Goal: Transaction & Acquisition: Purchase product/service

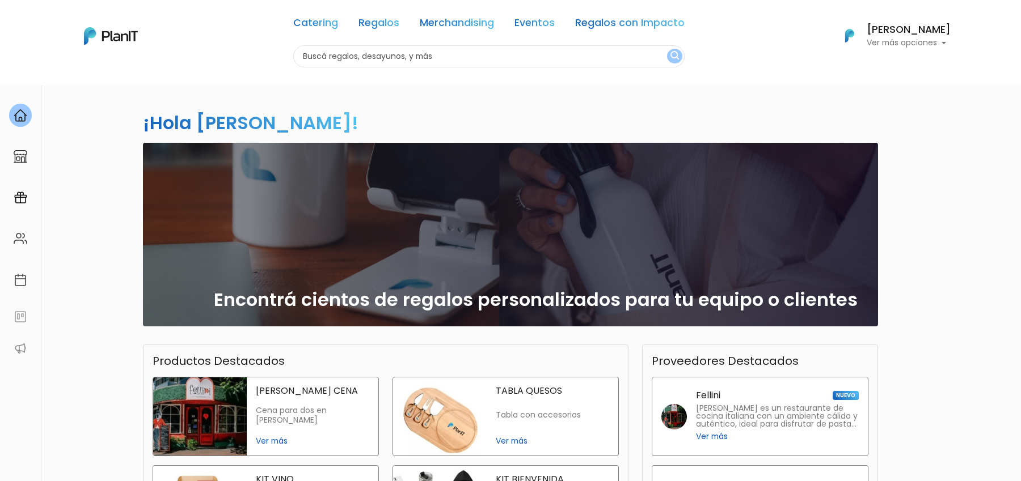
click at [366, 52] on input "text" at bounding box center [488, 56] width 391 height 22
type input "nueva pocitos"
click at [667, 49] on button "submit" at bounding box center [674, 56] width 15 height 15
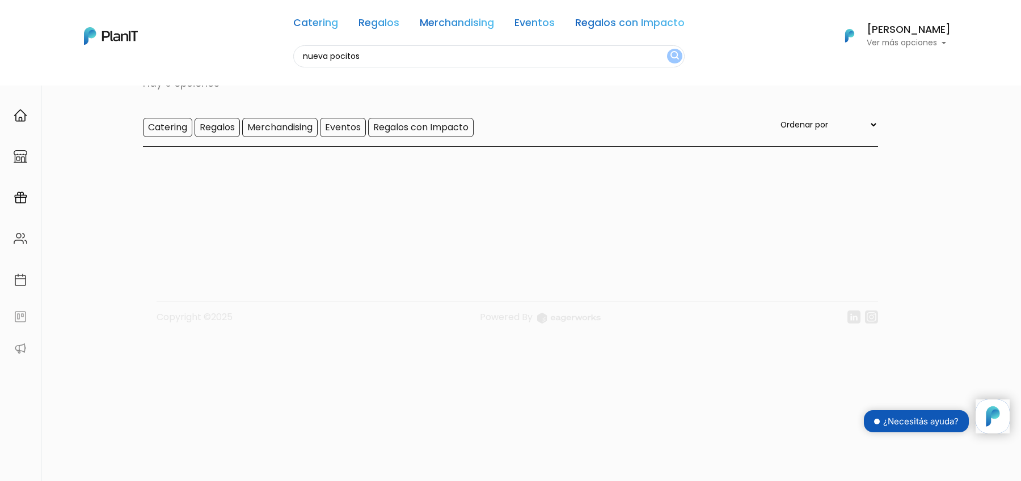
scroll to position [86, 0]
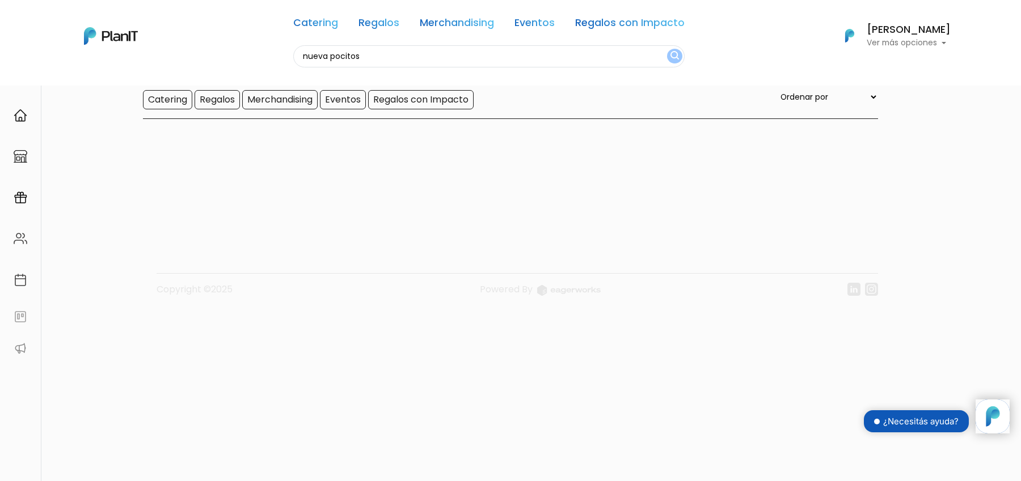
click at [312, 36] on div "Catering Regalos Merchandising Eventos Regalos con Impacto" at bounding box center [488, 25] width 391 height 41
click at [324, 57] on input "nueva pocitos" at bounding box center [488, 56] width 391 height 22
type input "pocitos"
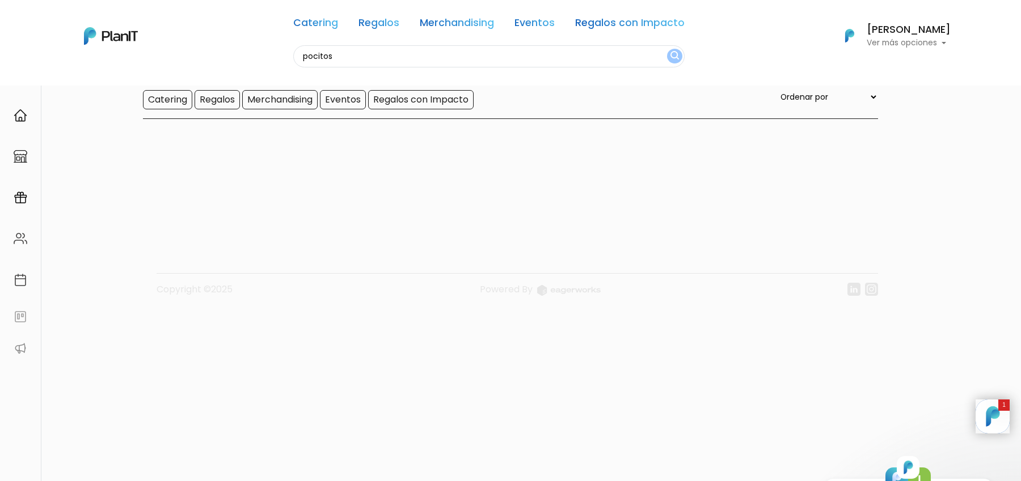
click at [667, 49] on button "submit" at bounding box center [674, 56] width 15 height 15
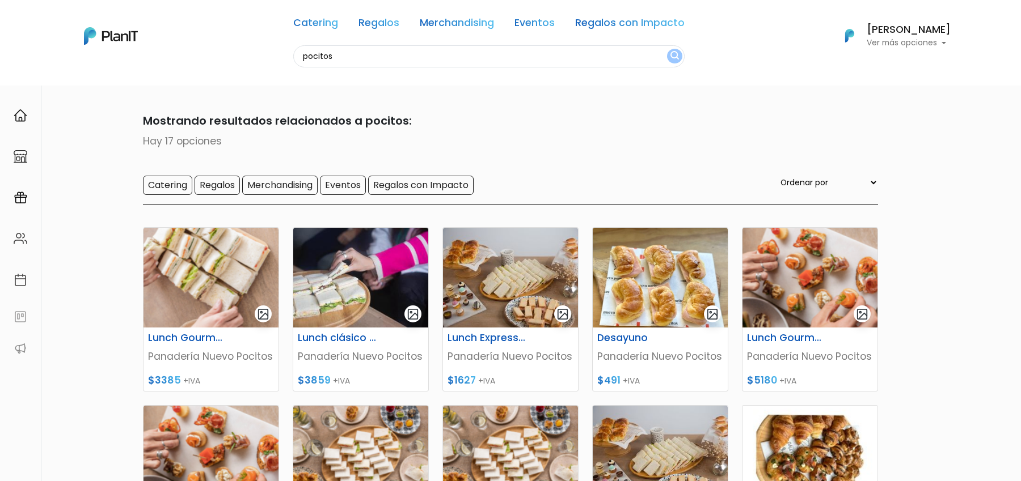
click at [342, 59] on input "pocitos" at bounding box center [488, 56] width 391 height 22
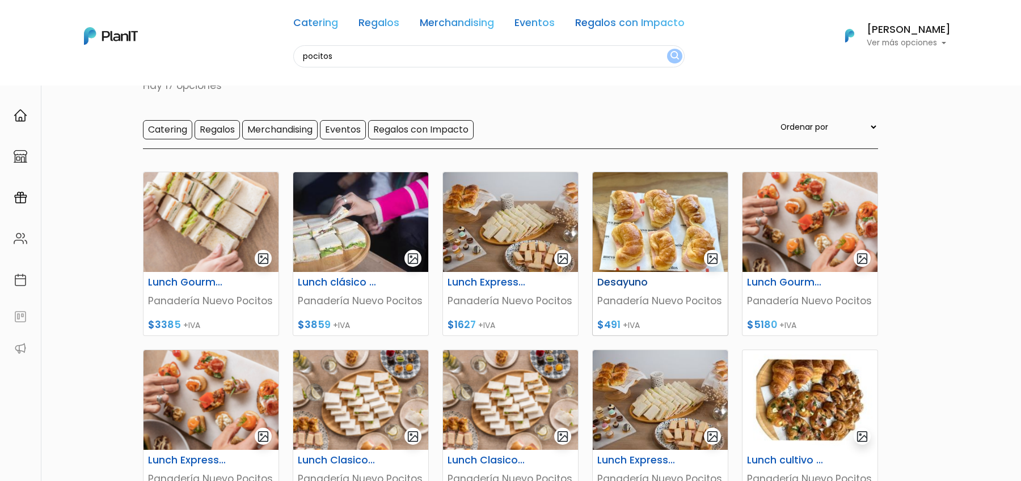
scroll to position [80, 0]
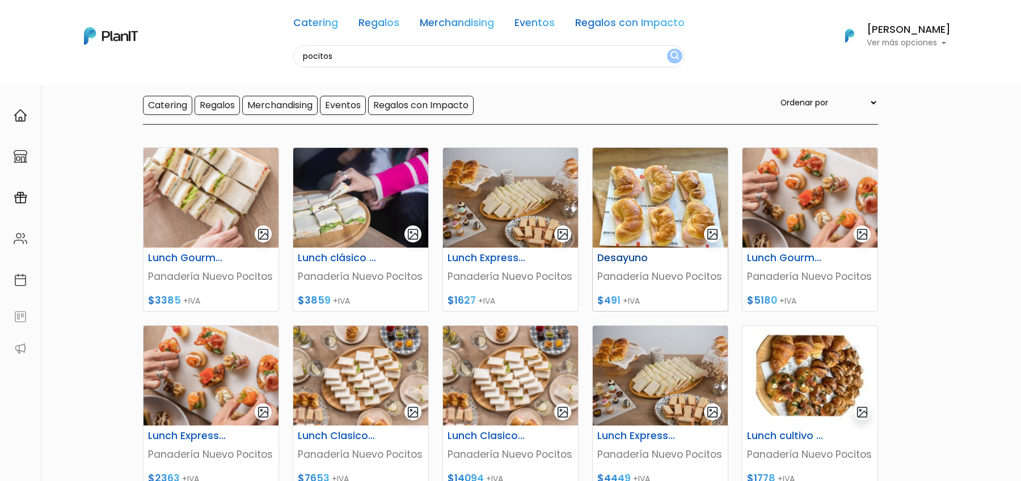
click at [653, 274] on p "Panadería Nuevo Pocitos" at bounding box center [660, 276] width 126 height 15
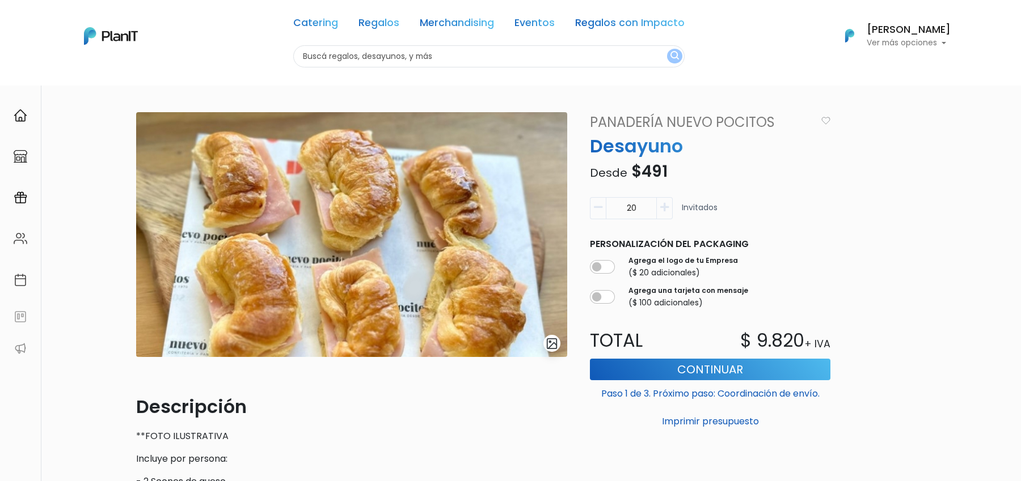
click at [681, 118] on link "Panadería Nuevo Pocitos" at bounding box center [699, 122] width 233 height 20
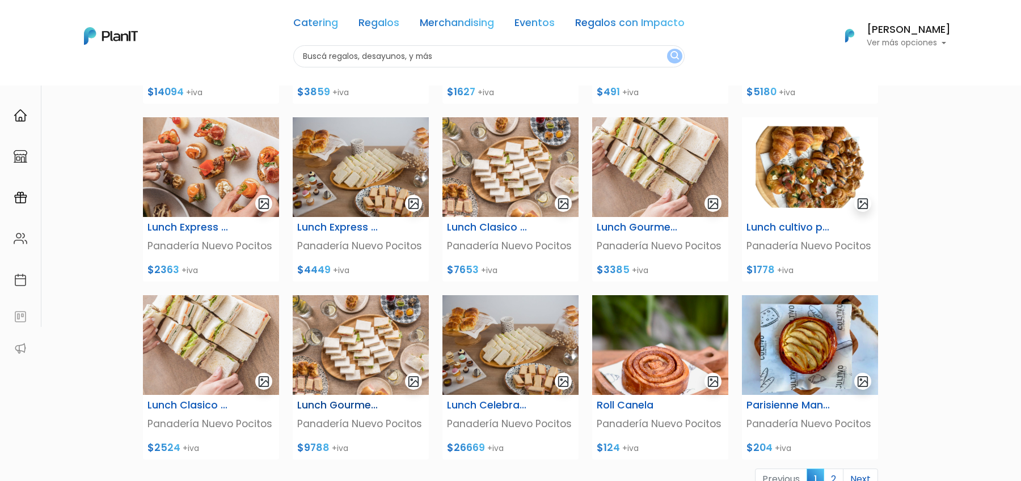
scroll to position [238, 0]
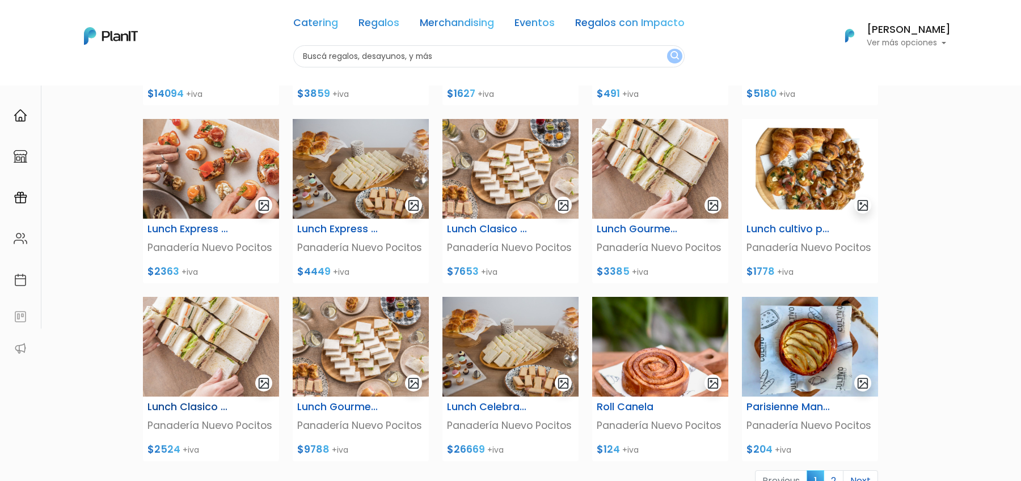
click at [250, 355] on img at bounding box center [211, 347] width 136 height 100
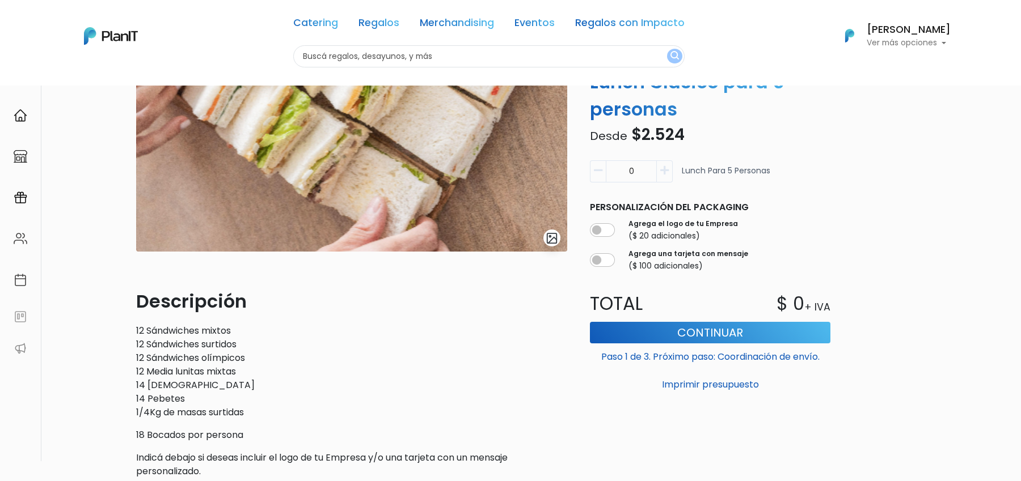
scroll to position [123, 0]
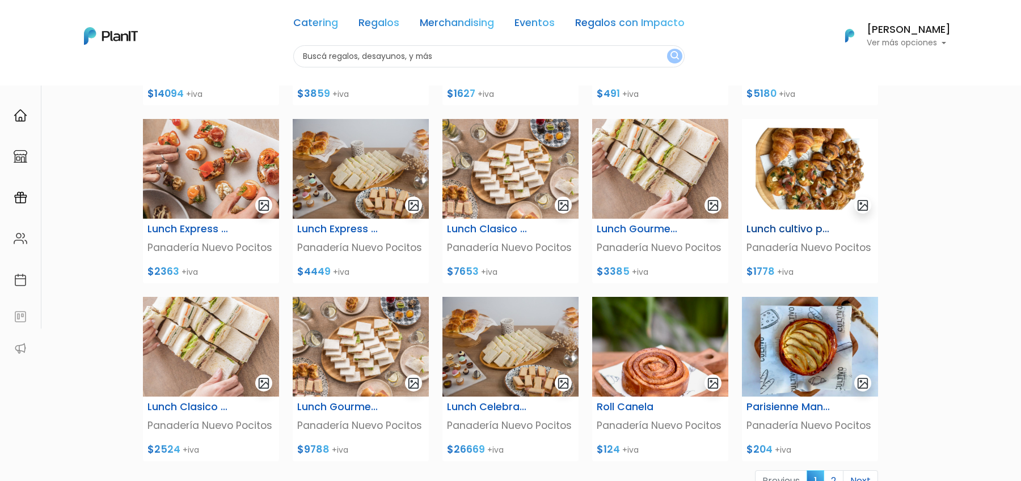
click at [808, 217] on img at bounding box center [810, 169] width 136 height 100
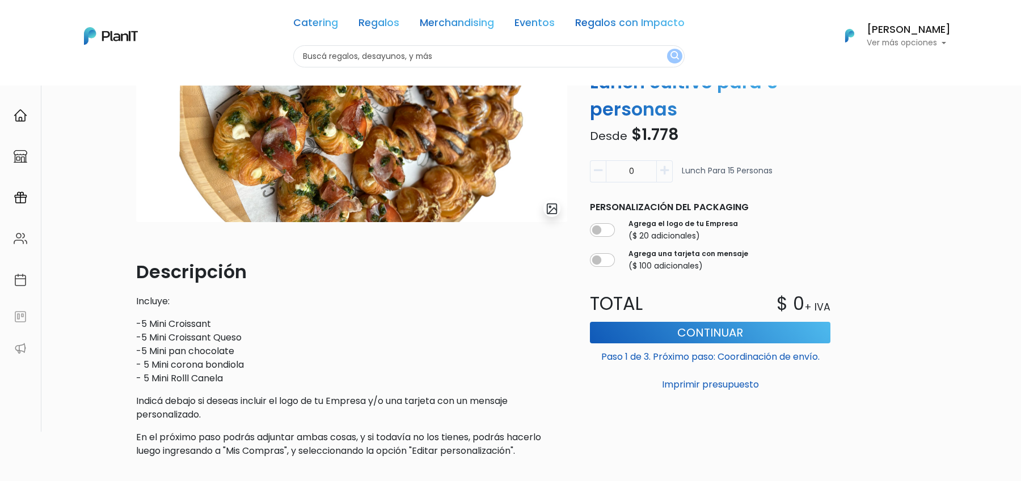
scroll to position [100, 0]
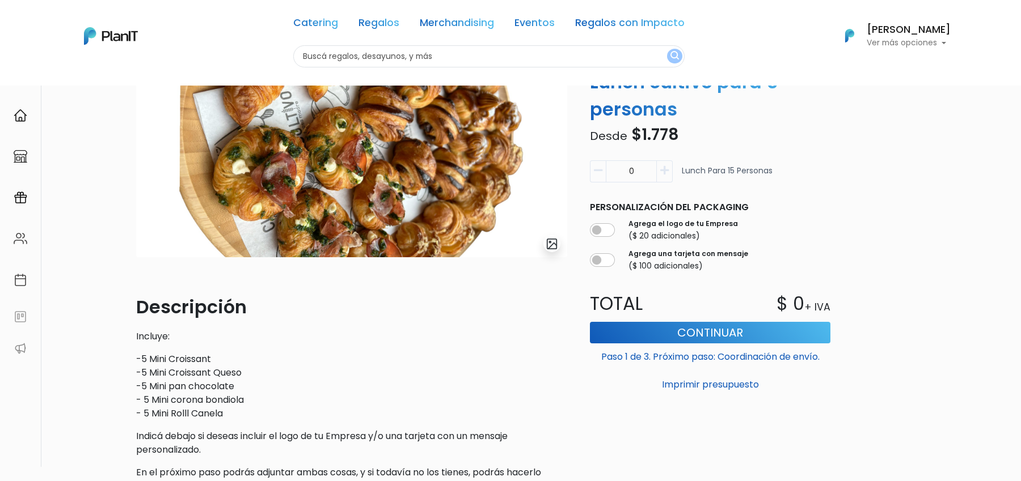
click at [552, 244] on img "submit" at bounding box center [551, 244] width 13 height 13
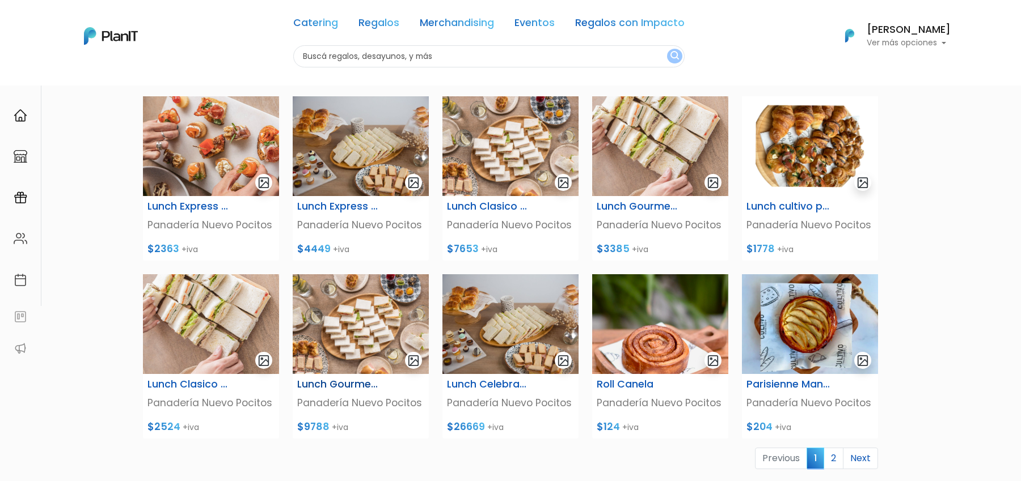
scroll to position [239, 0]
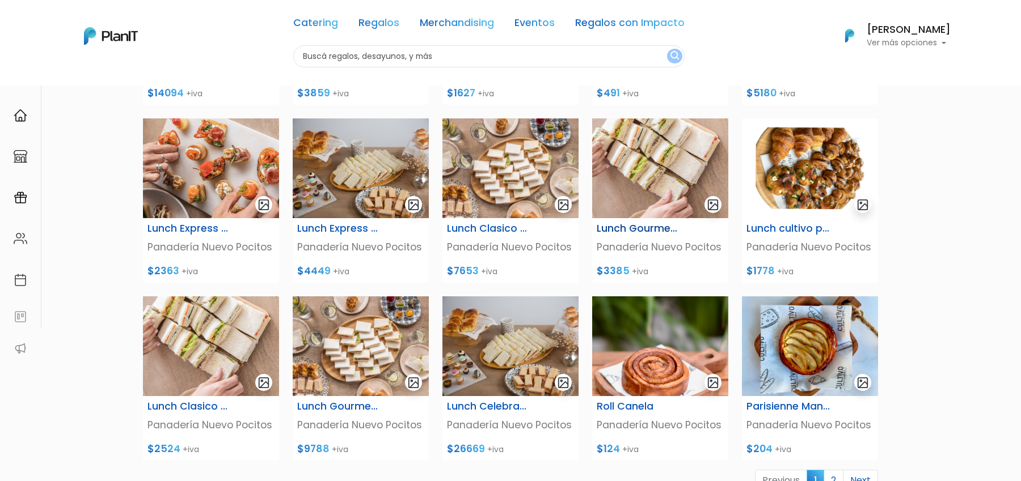
click at [651, 186] on img at bounding box center [660, 168] width 136 height 100
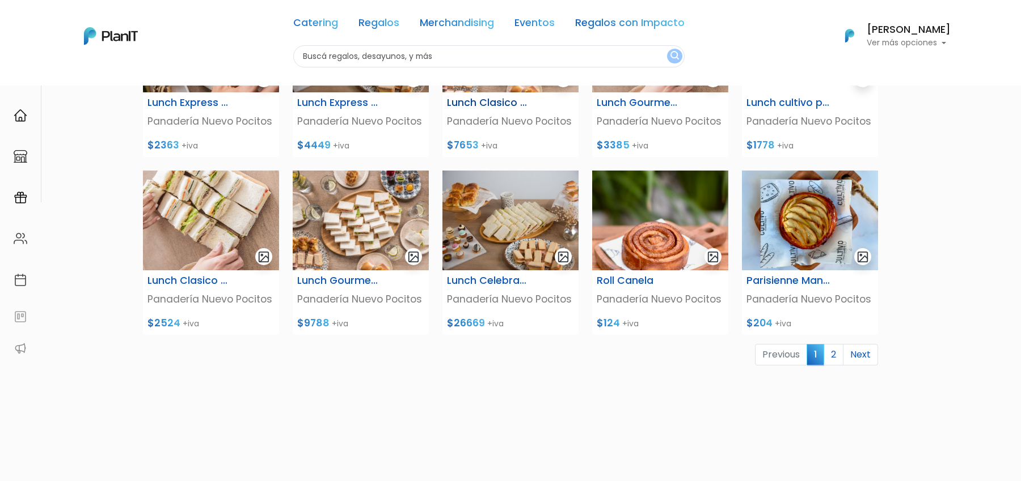
scroll to position [386, 0]
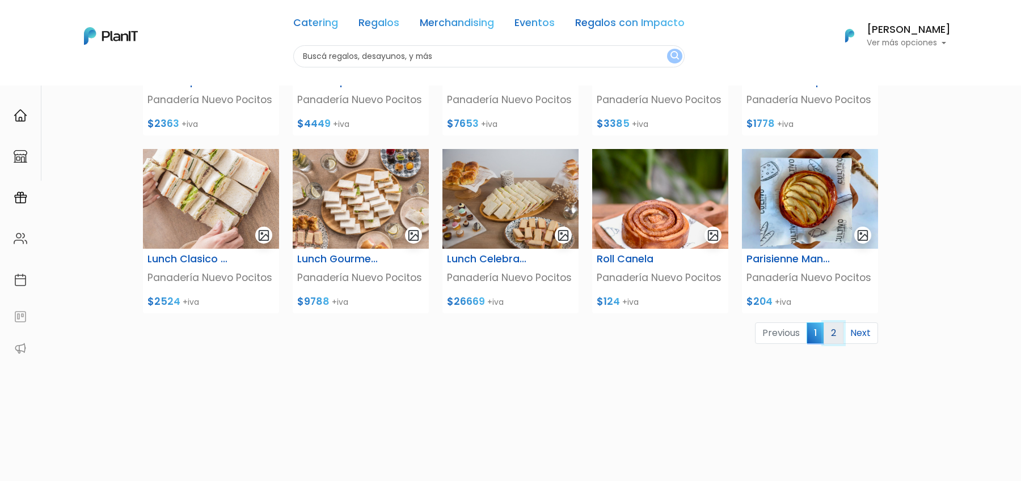
click at [836, 339] on link "2" at bounding box center [833, 334] width 20 height 22
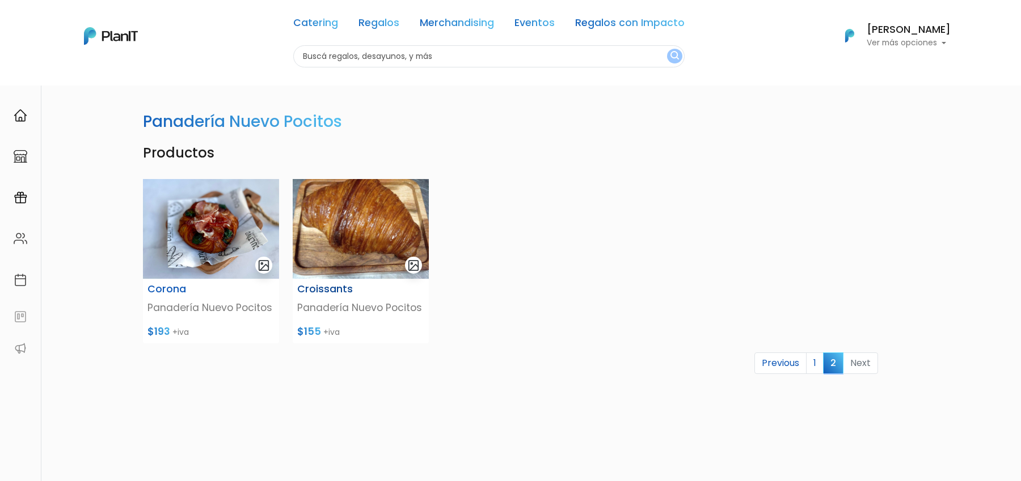
click at [378, 242] on img at bounding box center [361, 229] width 136 height 100
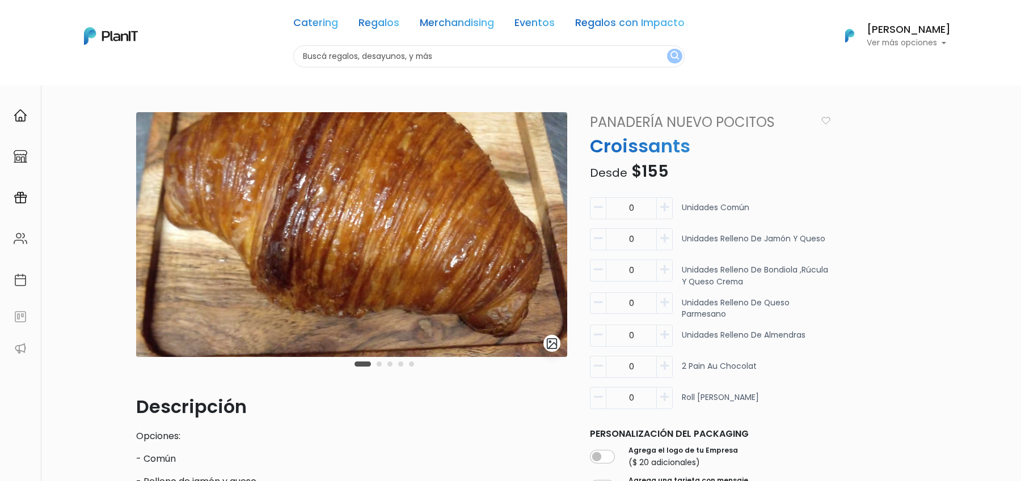
click at [657, 306] on button "button" at bounding box center [665, 304] width 16 height 22
type input "1"
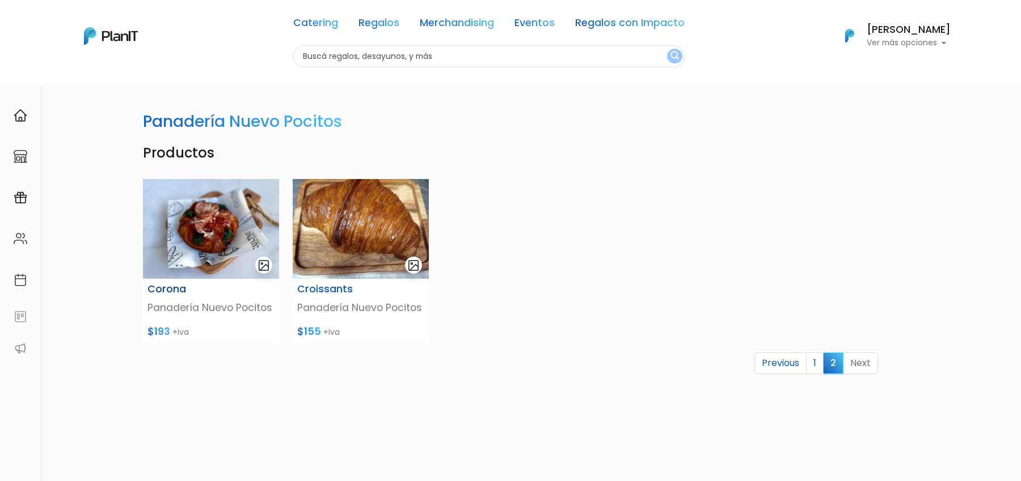
click at [217, 247] on img at bounding box center [211, 229] width 136 height 100
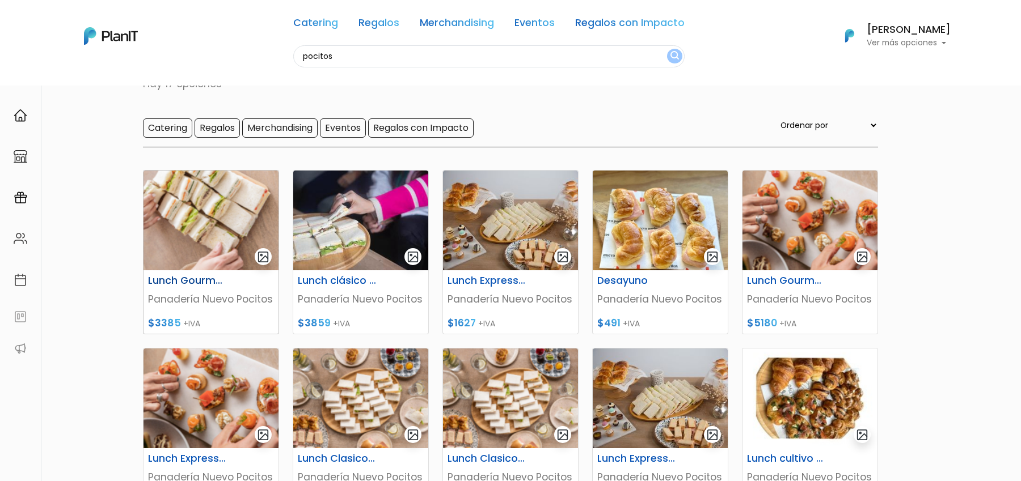
scroll to position [63, 0]
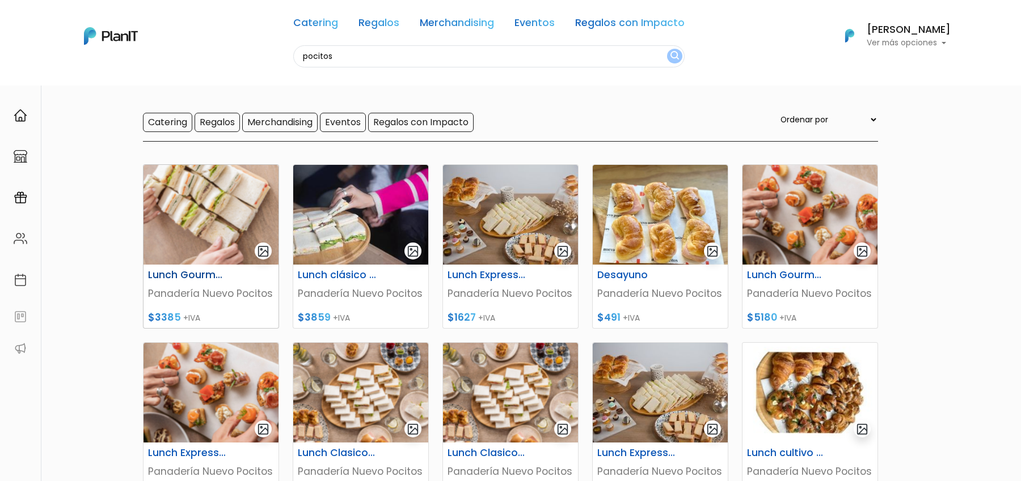
click at [203, 284] on div "Lunch Gourmet para 5 Personas" at bounding box center [210, 277] width 139 height 16
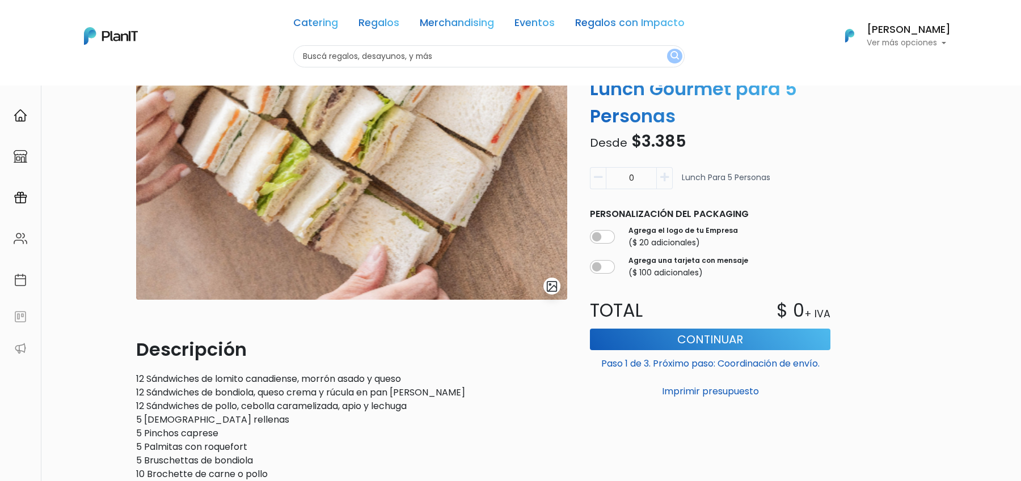
scroll to position [15, 0]
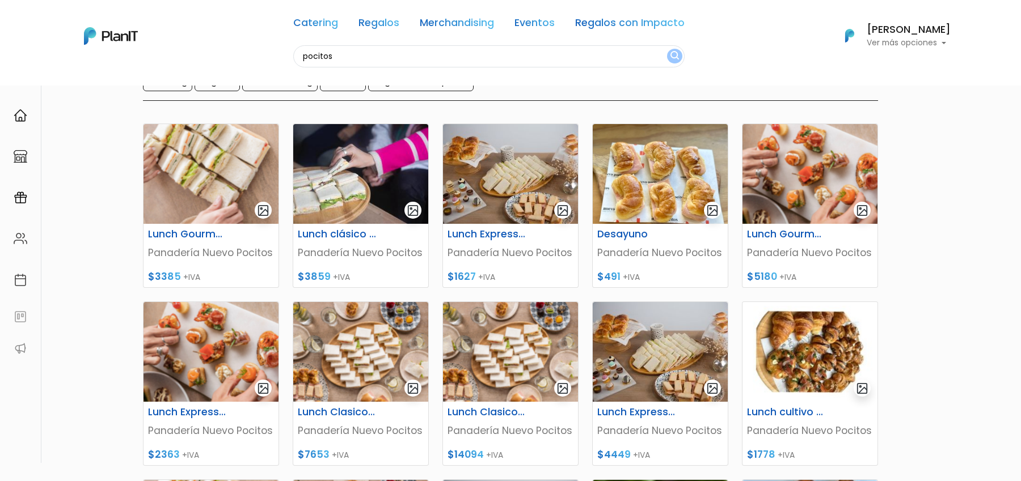
click at [651, 358] on img at bounding box center [659, 352] width 135 height 100
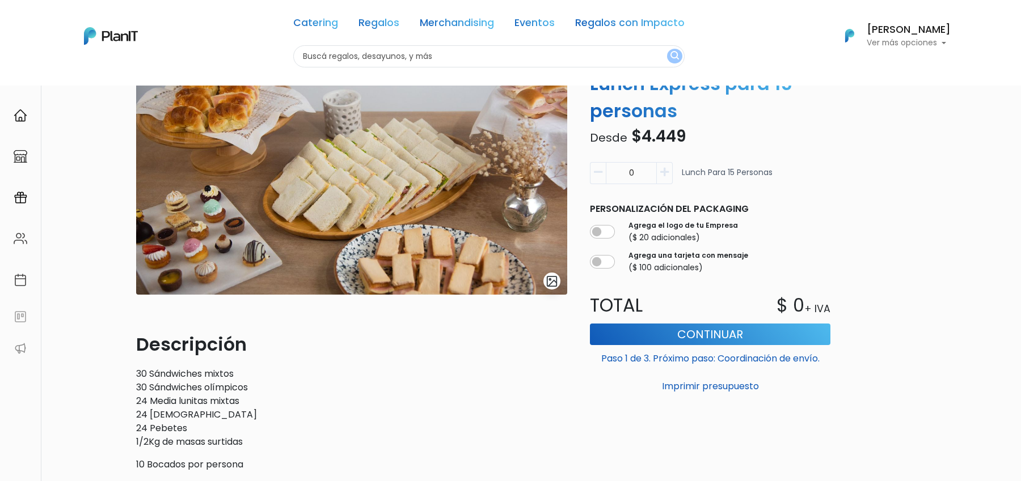
scroll to position [69, 0]
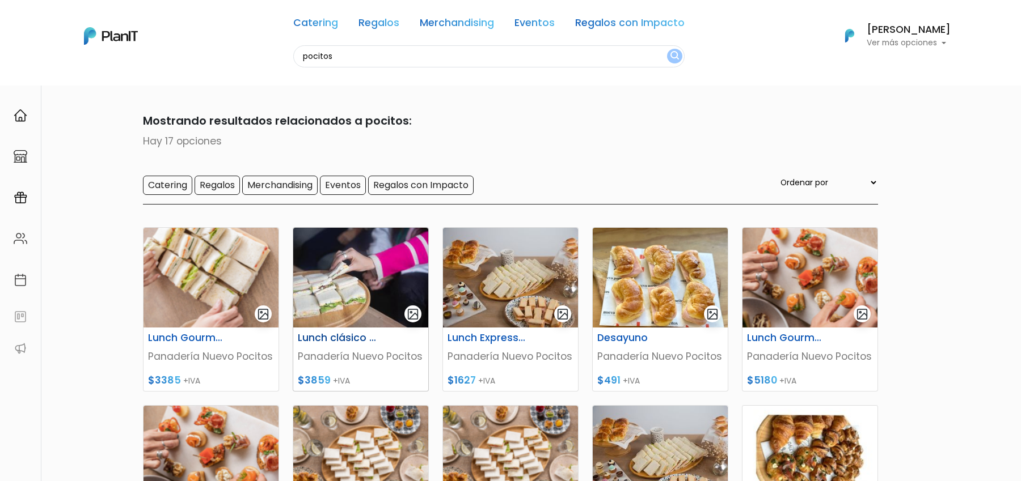
click at [370, 280] on img at bounding box center [360, 278] width 135 height 100
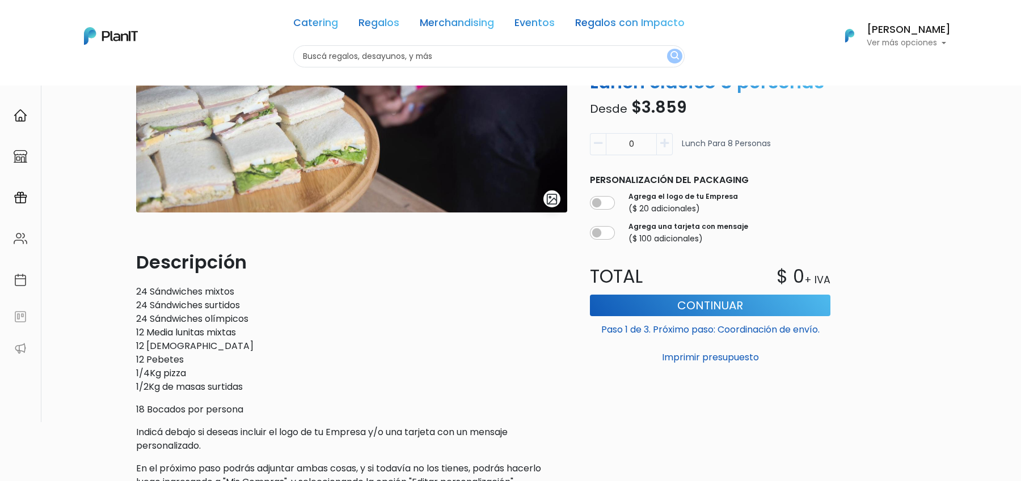
scroll to position [148, 0]
